Goal: Information Seeking & Learning: Learn about a topic

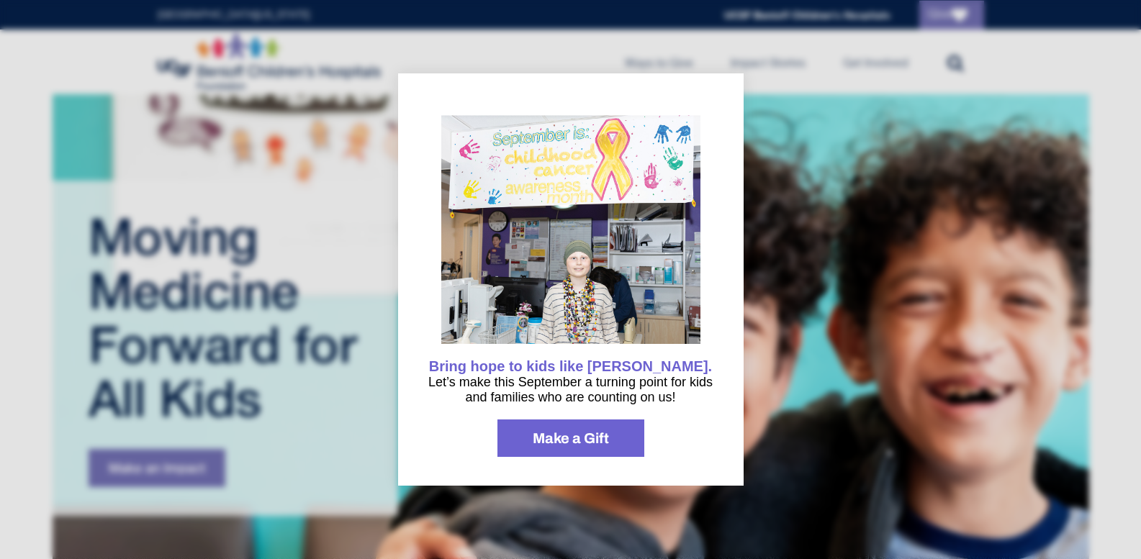
click at [286, 278] on div at bounding box center [570, 279] width 1141 height 559
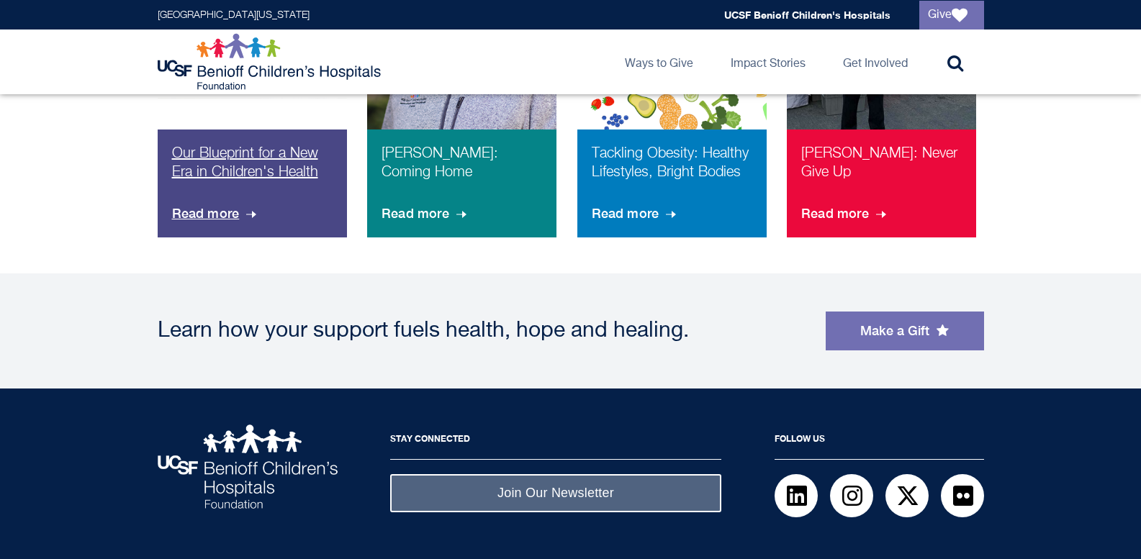
scroll to position [1236, 0]
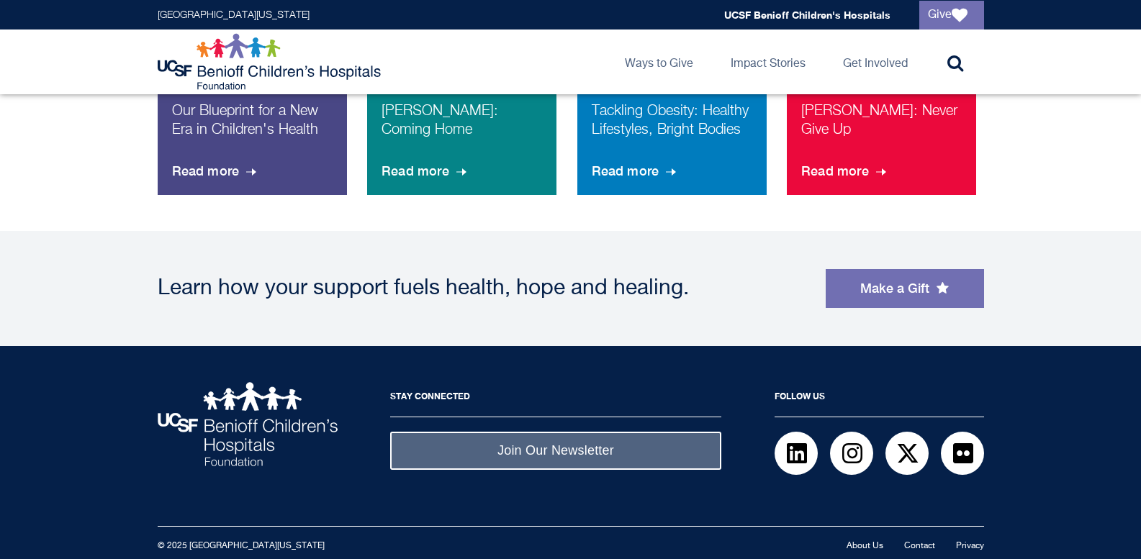
click at [234, 441] on img at bounding box center [248, 424] width 180 height 84
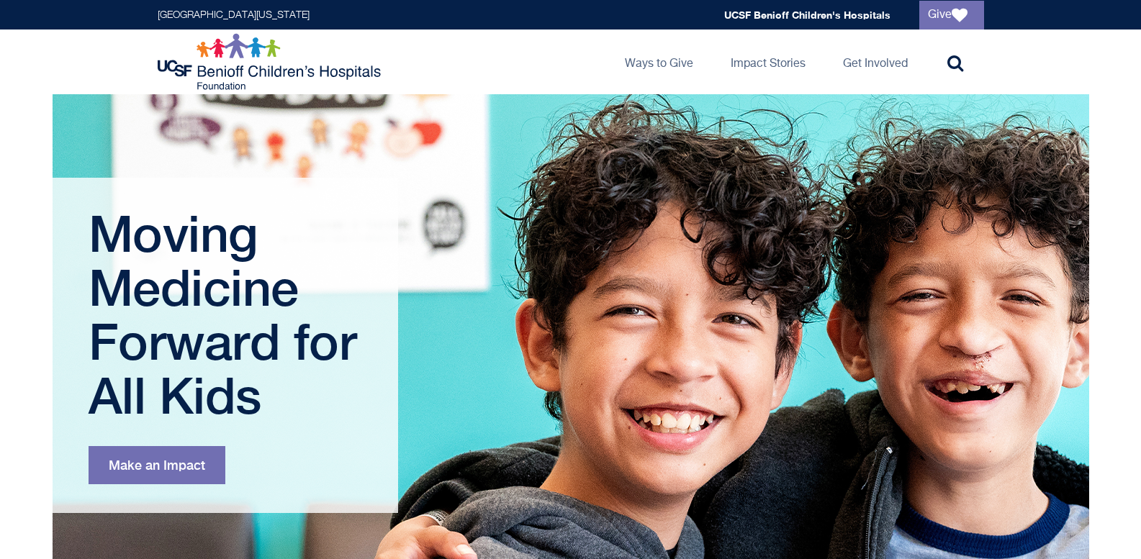
scroll to position [0, 0]
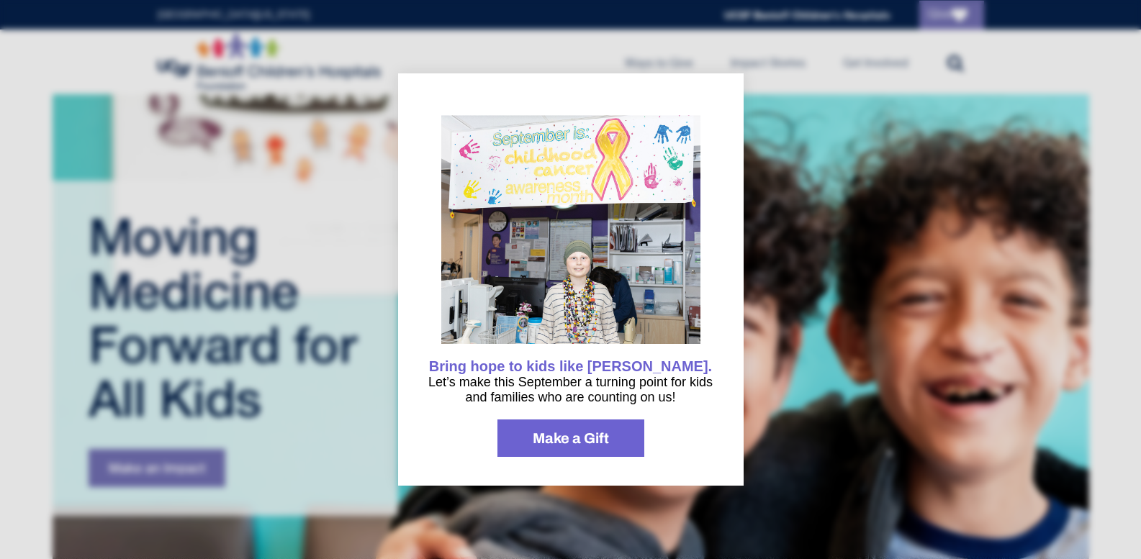
click at [1119, 141] on div at bounding box center [570, 279] width 1141 height 559
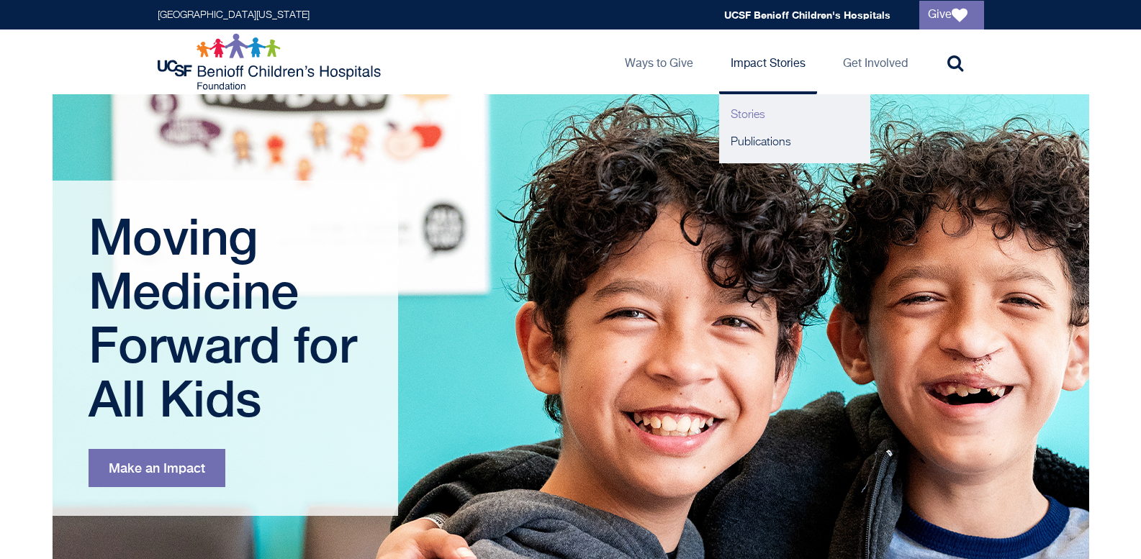
click at [745, 111] on link "Stories" at bounding box center [794, 114] width 151 height 27
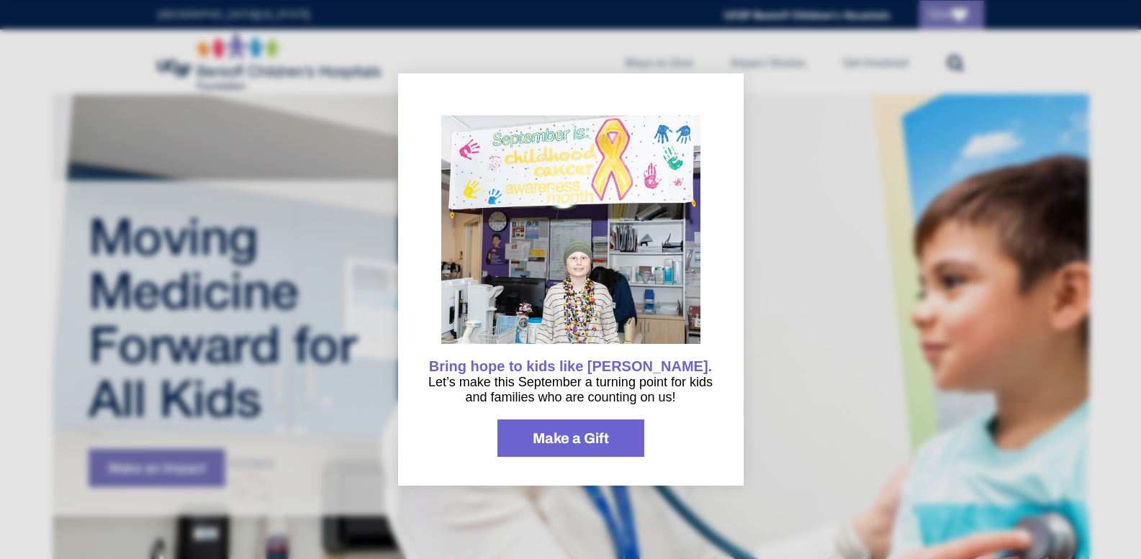
click at [20, 88] on div at bounding box center [570, 279] width 1141 height 559
